Goal: Task Accomplishment & Management: Complete application form

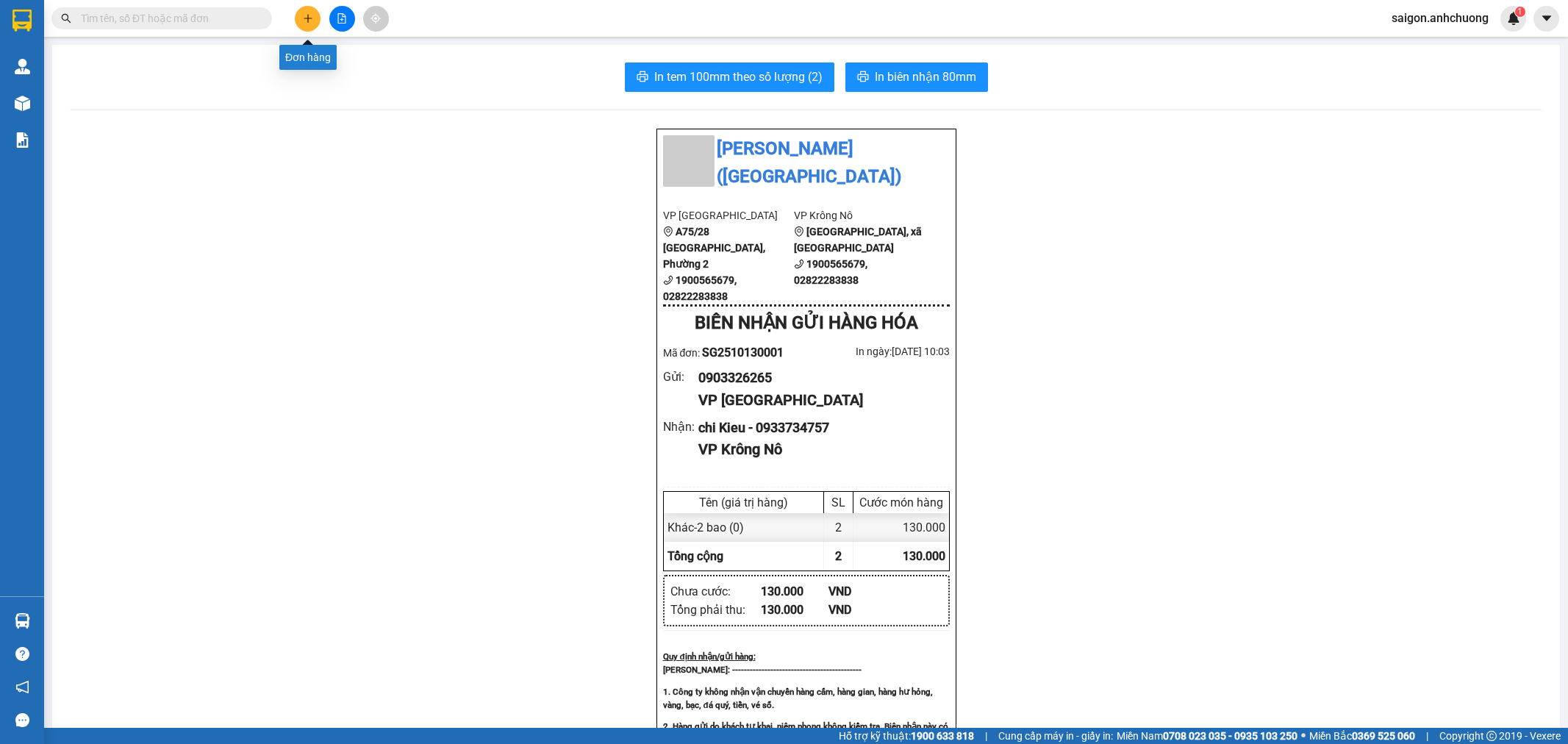
click at [310, 27] on button at bounding box center [308, 19] width 26 height 26
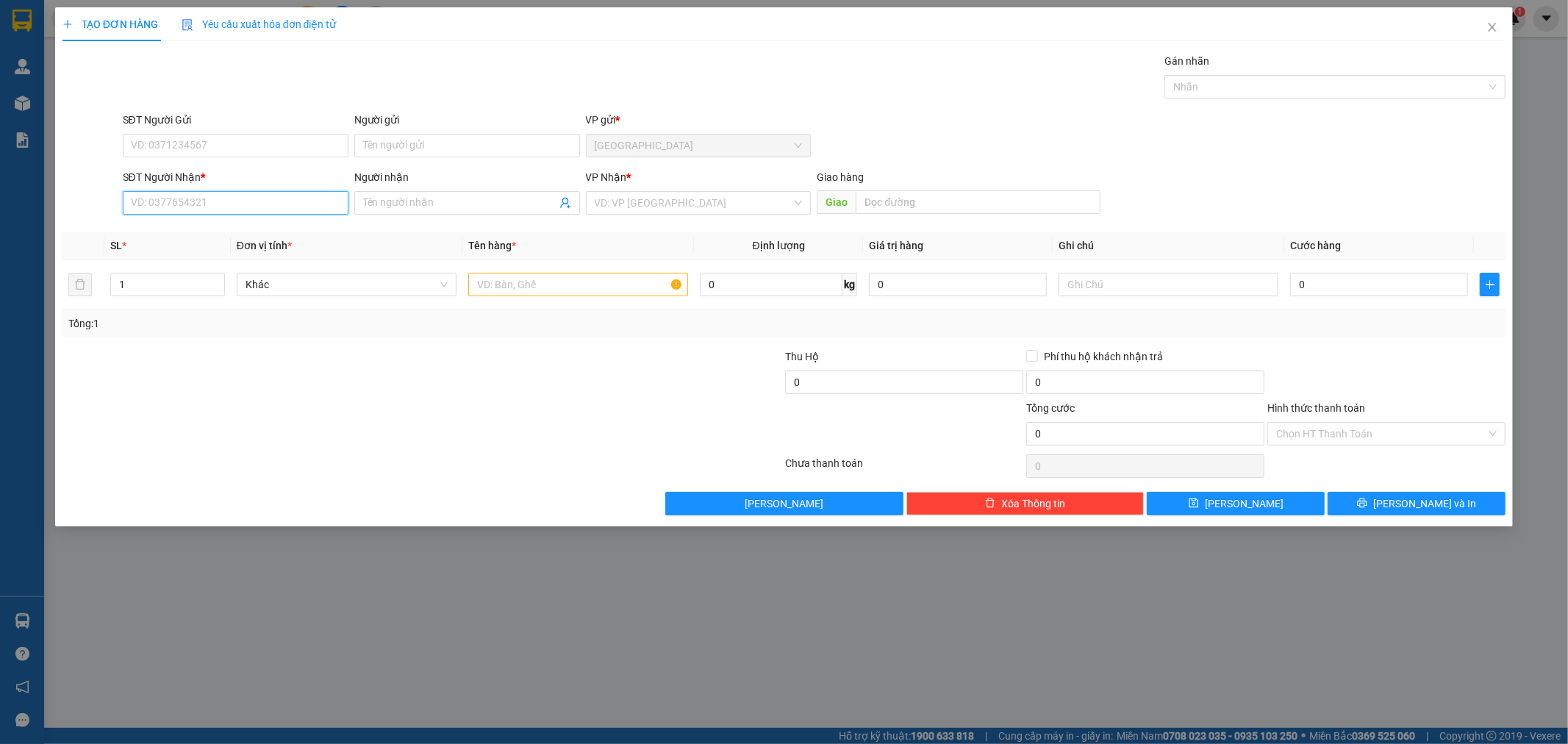
click at [254, 210] on input "SĐT Người Nhận *" at bounding box center [235, 202] width 225 height 23
click at [607, 287] on input "text" at bounding box center [578, 284] width 219 height 23
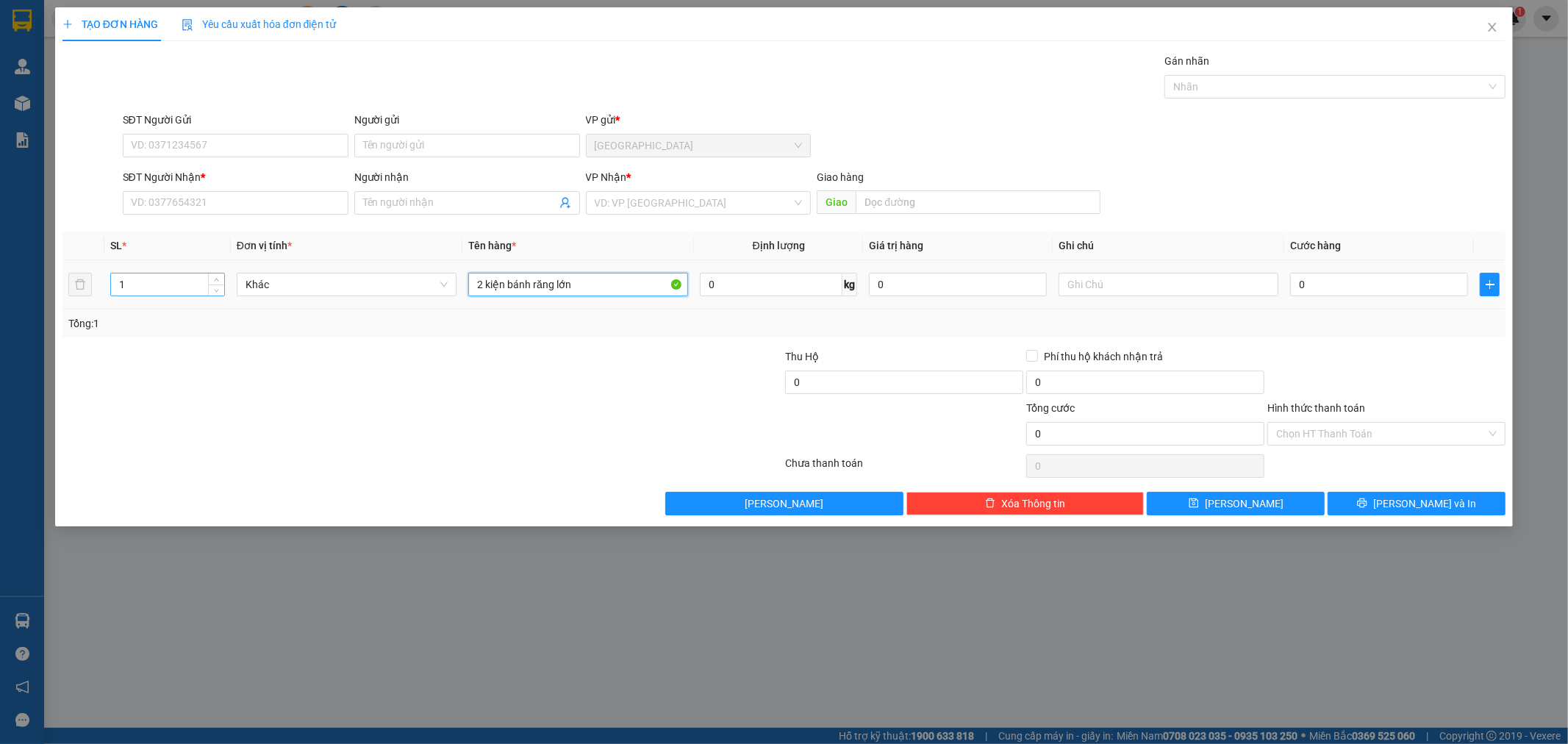
type input "2 kiện bánh răng lớn"
drag, startPoint x: 171, startPoint y: 281, endPoint x: 23, endPoint y: 282, distance: 148.0
click at [39, 282] on div "TẠO ĐƠN HÀNG Yêu cầu xuất hóa đơn điện tử Transit Pickup Surcharge Ids Transit …" at bounding box center [784, 372] width 1568 height 744
type input "2"
click at [174, 201] on input "SĐT Người Nhận *" at bounding box center [235, 202] width 225 height 23
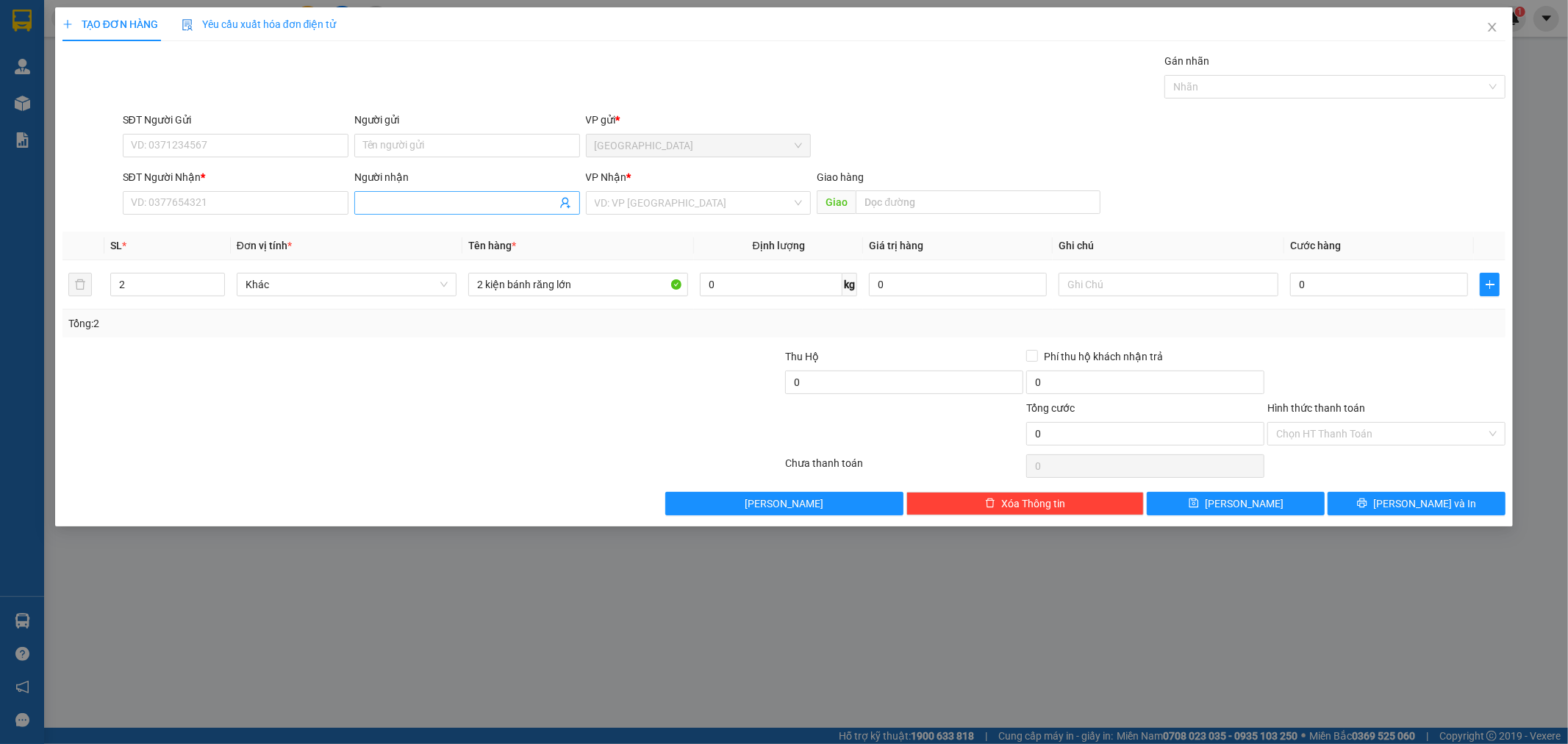
click at [420, 207] on input "Người nhận" at bounding box center [460, 202] width 193 height 16
type input "a"
type input "mẫn"
click at [220, 198] on input "SĐT Người Nhận *" at bounding box center [235, 202] width 225 height 23
type input "0937623520"
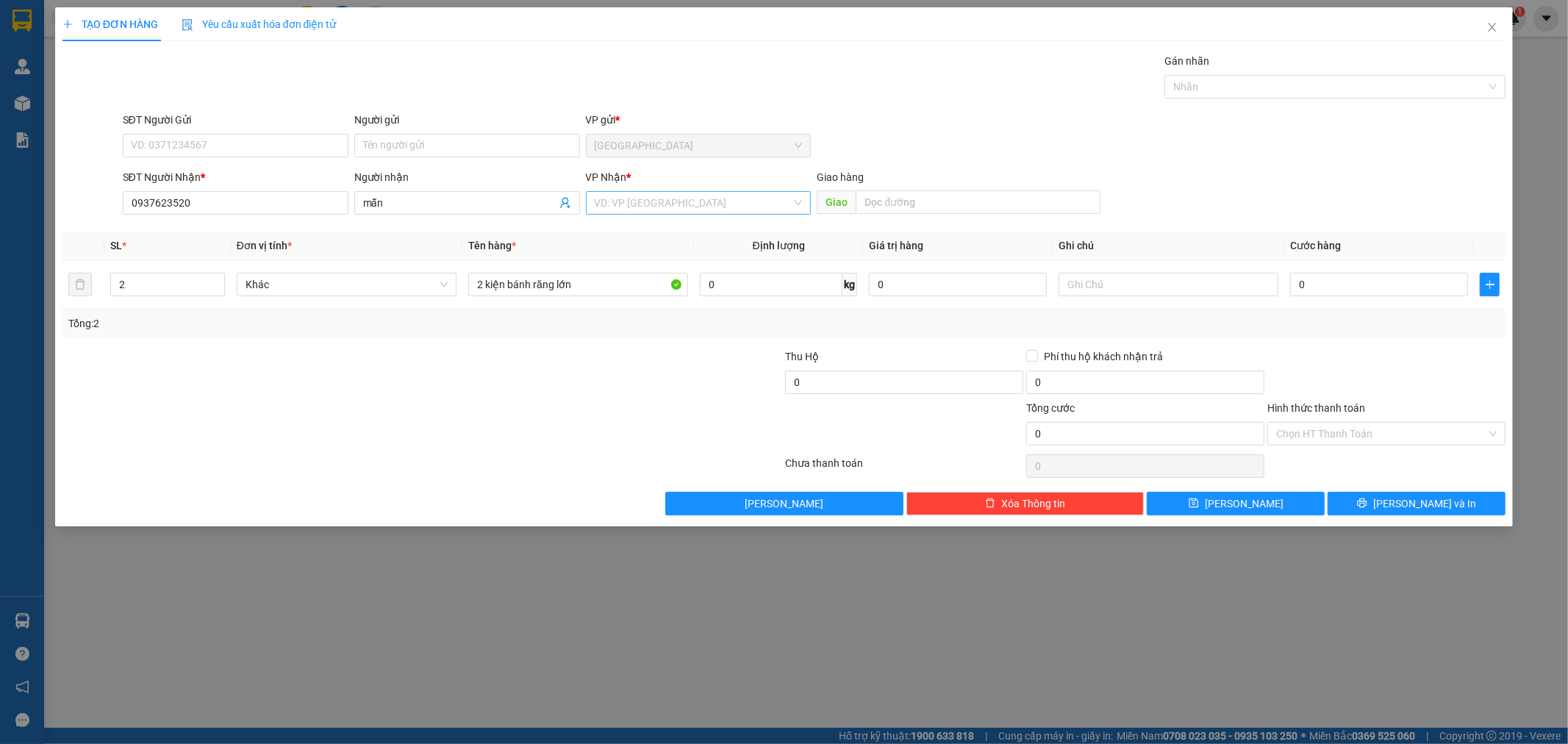
click at [622, 207] on input "search" at bounding box center [694, 203] width 198 height 22
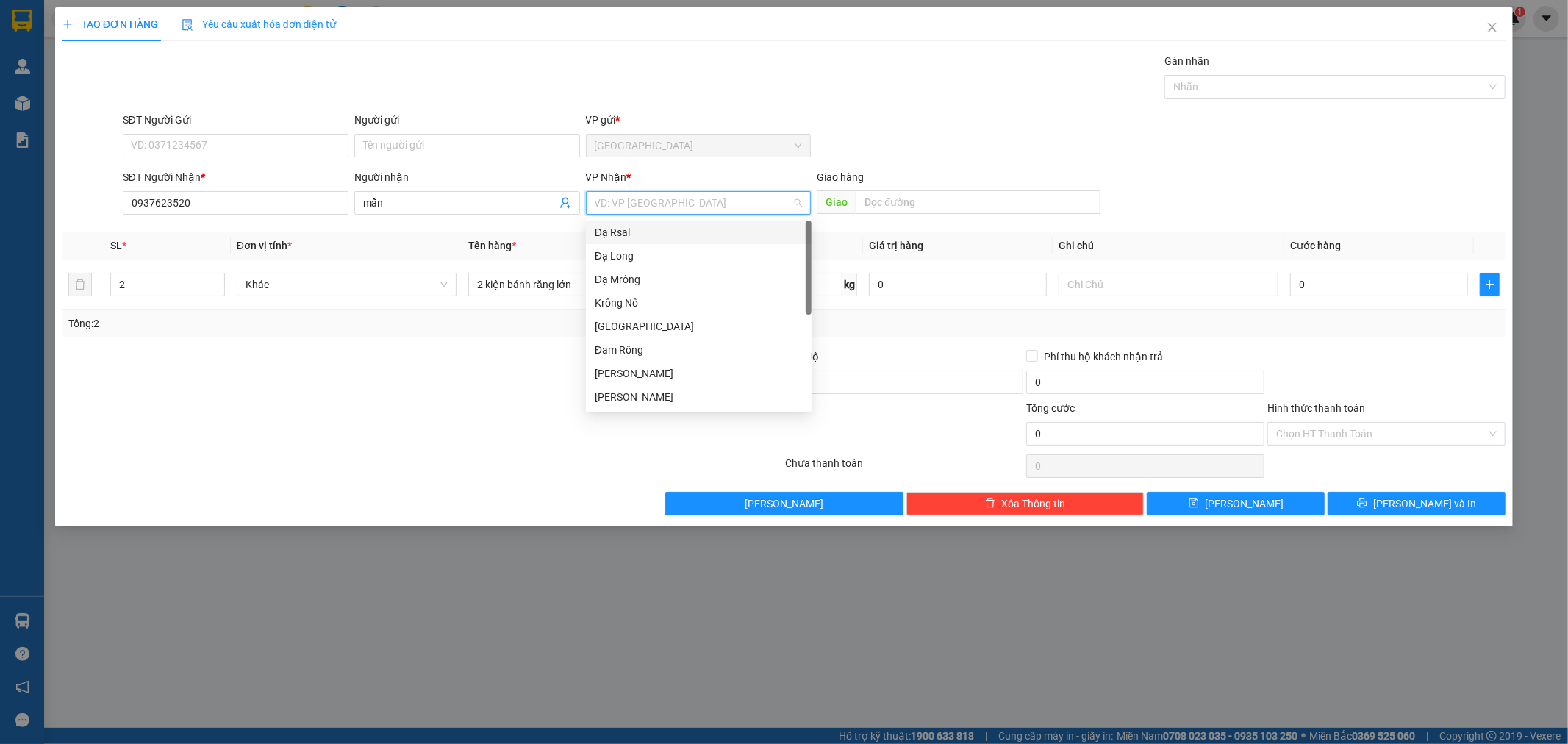
click at [622, 207] on input "search" at bounding box center [694, 203] width 198 height 22
click at [628, 236] on div "Đạ Rsal" at bounding box center [699, 232] width 208 height 16
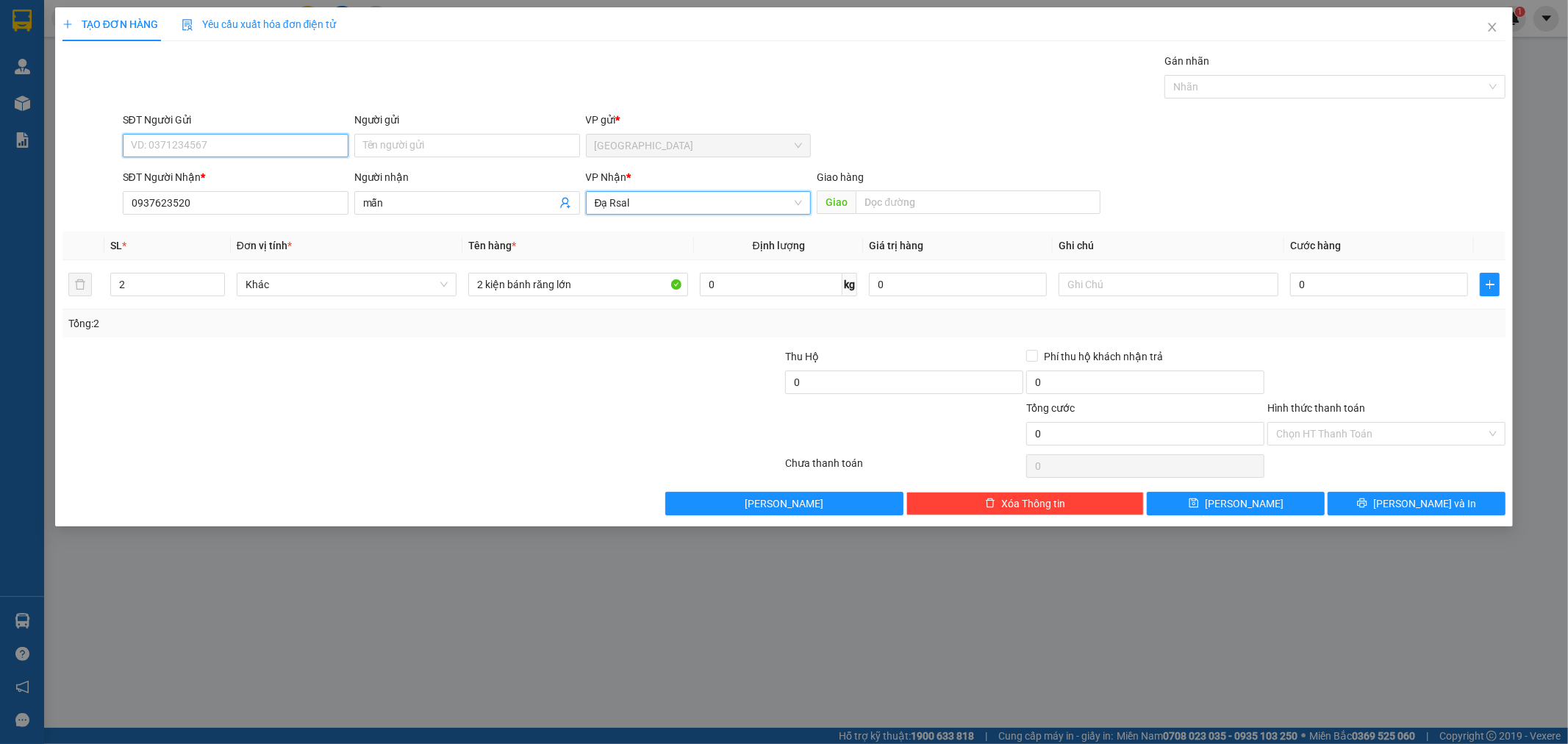
click at [298, 147] on input "SĐT Người Gửi" at bounding box center [235, 145] width 225 height 23
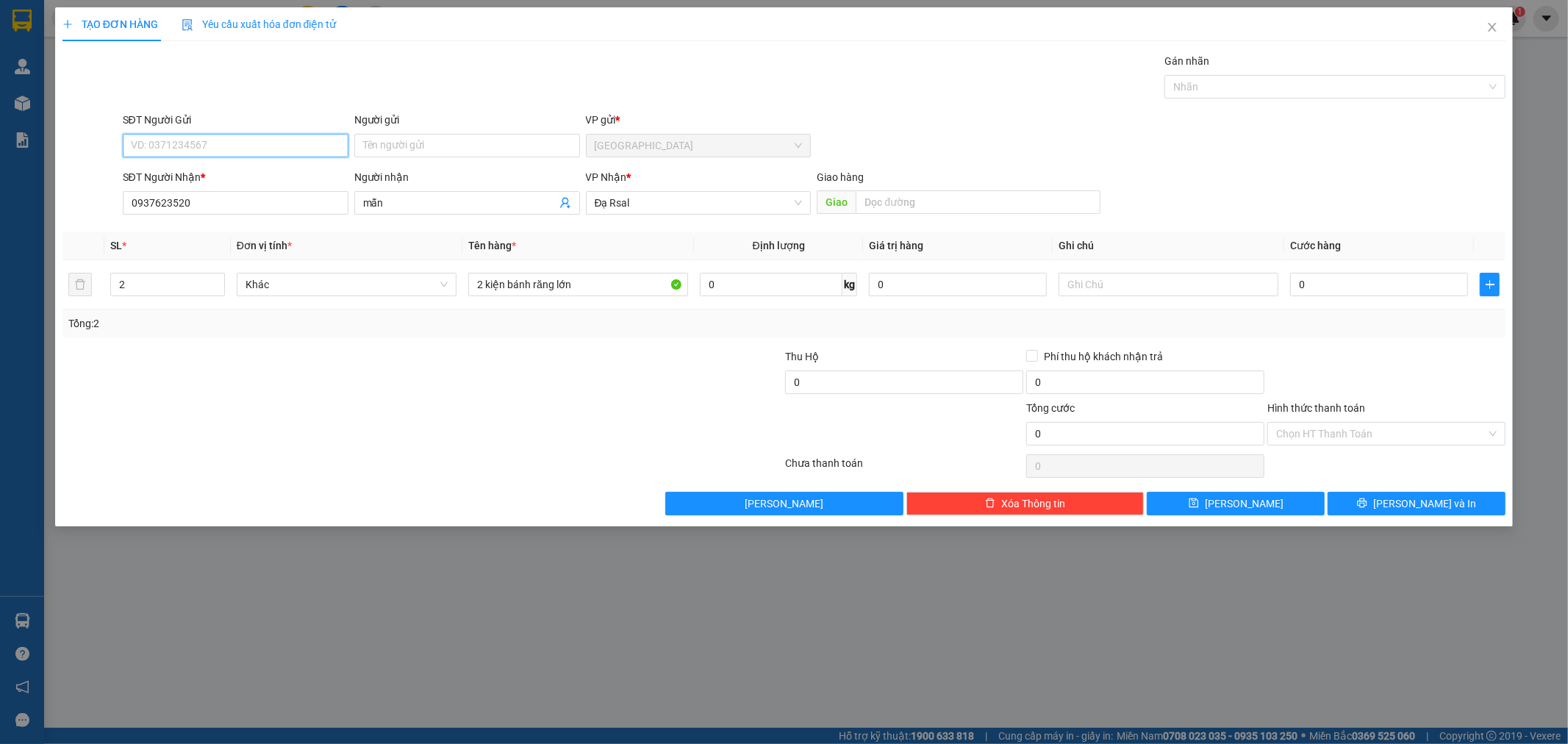
click at [189, 150] on input "SĐT Người Gửi" at bounding box center [235, 145] width 225 height 23
type input "0908253928"
click at [1453, 507] on button "[PERSON_NAME] và In" at bounding box center [1415, 503] width 177 height 23
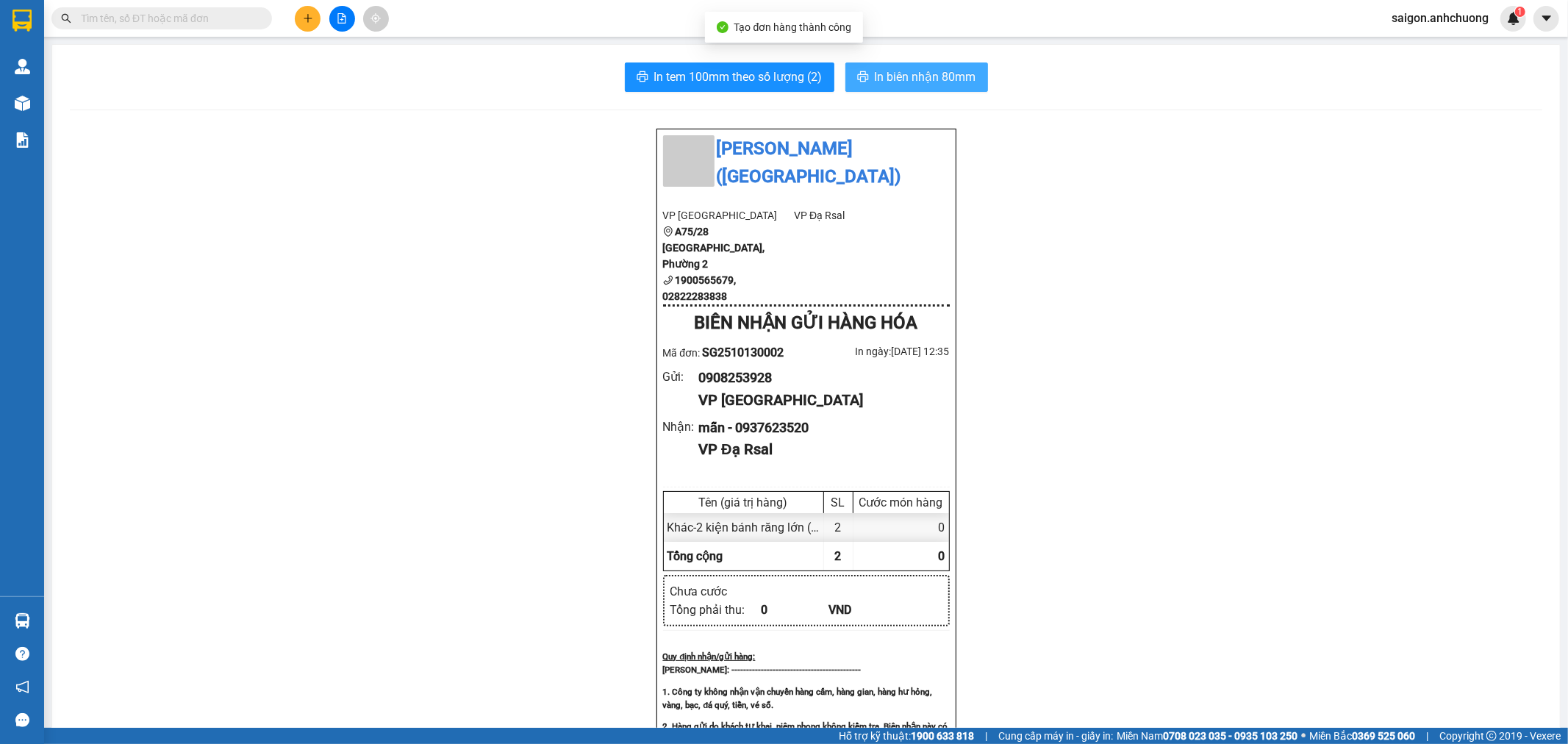
click at [916, 78] on span "In biên nhận 80mm" at bounding box center [925, 76] width 101 height 18
